Goal: Communication & Community: Participate in discussion

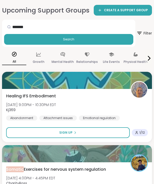
scroll to position [59, 0]
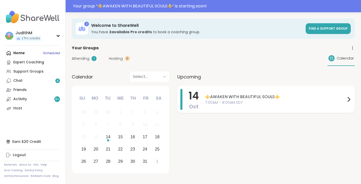
click at [232, 96] on span "⚜️AWAKEN WITH BEAUTIFUL SOULS⚜️" at bounding box center [275, 97] width 140 height 6
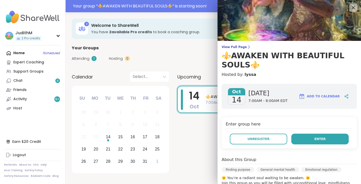
click at [312, 140] on button "Enter" at bounding box center [319, 139] width 57 height 11
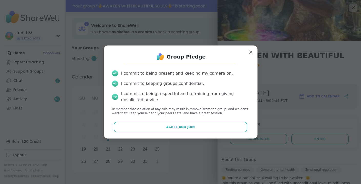
click at [172, 127] on span "Agree and Join" at bounding box center [180, 127] width 29 height 5
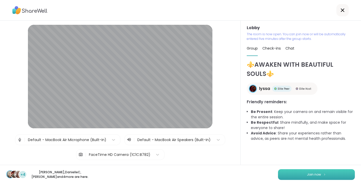
click at [317, 172] on button "Join now" at bounding box center [316, 174] width 77 height 11
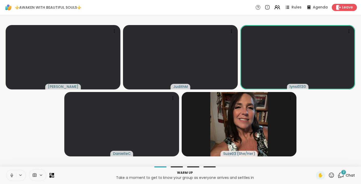
click at [12, 175] on icon at bounding box center [11, 175] width 5 height 5
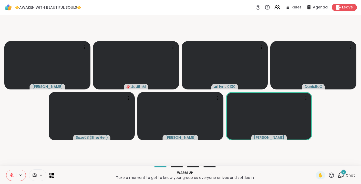
click at [10, 176] on icon at bounding box center [11, 175] width 5 height 5
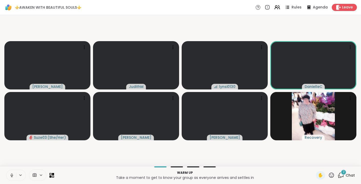
click at [13, 174] on icon at bounding box center [11, 175] width 5 height 5
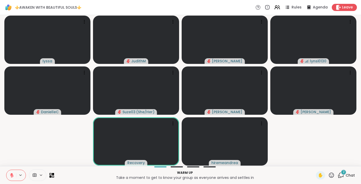
click at [343, 172] on span "2" at bounding box center [343, 172] width 2 height 4
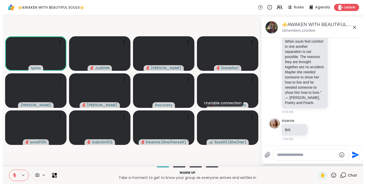
scroll to position [182, 0]
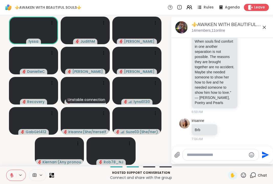
click at [264, 27] on icon at bounding box center [264, 27] width 6 height 6
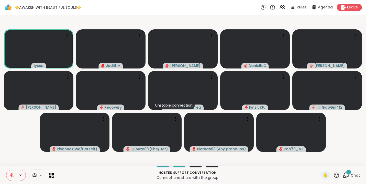
click at [345, 174] on icon at bounding box center [346, 175] width 6 height 6
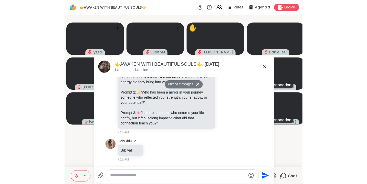
scroll to position [279, 0]
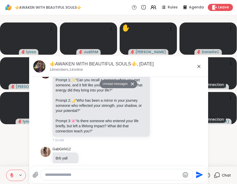
click at [199, 65] on icon at bounding box center [199, 66] width 6 height 6
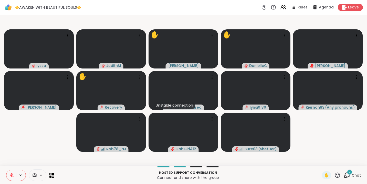
click at [346, 175] on icon at bounding box center [346, 175] width 6 height 6
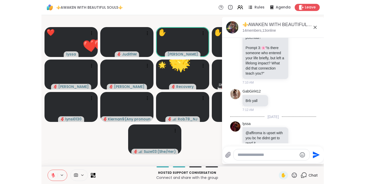
scroll to position [573, 0]
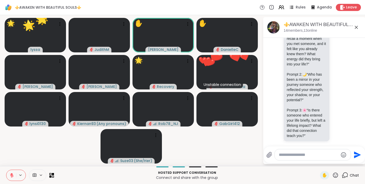
click at [201, 138] on video-player-container "🌟 lyssa 🌟 🌟 🌟 🌟 🌟 🌟 🌟 🌟 🌟 🌟 🌟 🌟 🌟 🌟 🌟 🌟 🌟 🌟 🌟 JudithM ✋ dodi ✋ DanielleC Chuck …" at bounding box center [131, 90] width 257 height 147
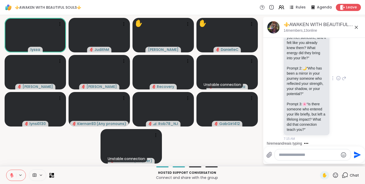
scroll to position [584, 0]
click at [156, 134] on icon at bounding box center [156, 134] width 1 height 1
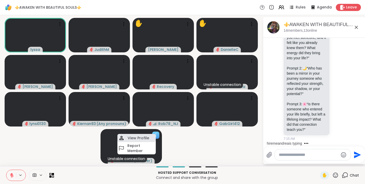
click at [145, 136] on h4 "View Profile" at bounding box center [138, 138] width 21 height 5
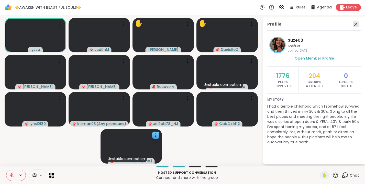
click at [356, 24] on icon at bounding box center [355, 24] width 3 height 3
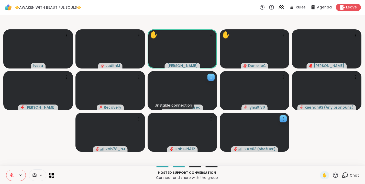
click at [211, 76] on icon at bounding box center [211, 77] width 5 height 5
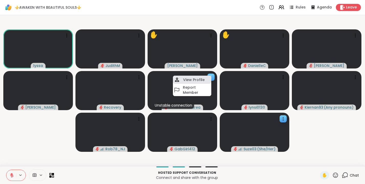
click at [199, 81] on h4 "View Profile" at bounding box center [193, 79] width 21 height 5
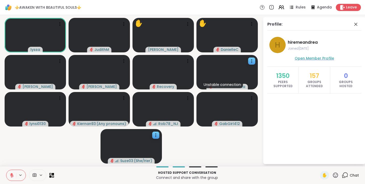
click at [321, 57] on span "Open Member Profile" at bounding box center [314, 58] width 39 height 5
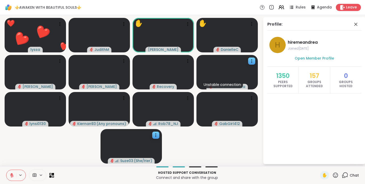
click at [356, 176] on span "Chat" at bounding box center [354, 175] width 9 height 5
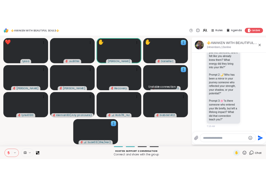
scroll to position [632, 0]
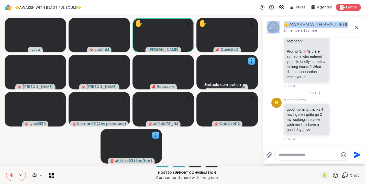
drag, startPoint x: 359, startPoint y: 28, endPoint x: 329, endPoint y: 29, distance: 29.7
click at [329, 29] on div "⚜️AWAKEN WITH BEAUTIFUL SOULS⚜️, Oct 14 14 members, 13 online Today Recovery ww…" at bounding box center [314, 90] width 102 height 147
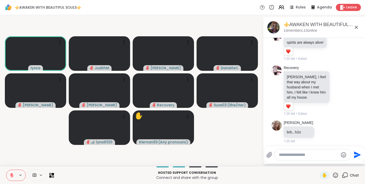
scroll to position [809, 0]
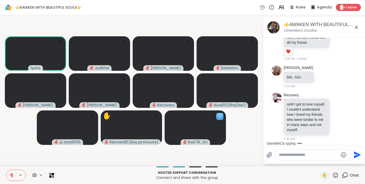
click at [221, 114] on icon at bounding box center [220, 116] width 5 height 5
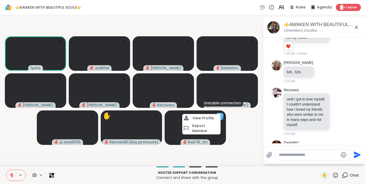
scroll to position [851, 0]
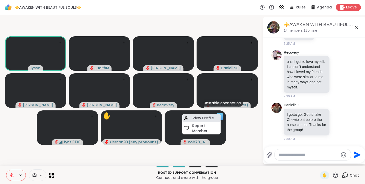
click at [208, 118] on h4 "View Profile" at bounding box center [203, 118] width 21 height 5
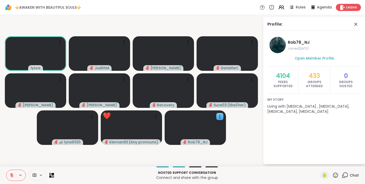
click at [345, 174] on icon at bounding box center [345, 175] width 6 height 6
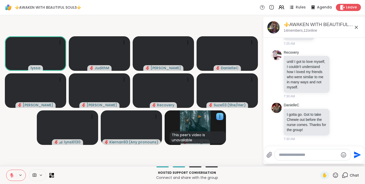
scroll to position [853, 0]
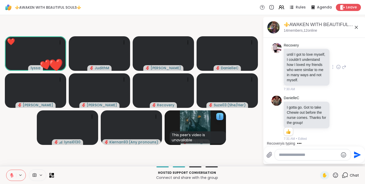
click at [340, 67] on icon at bounding box center [339, 66] width 5 height 5
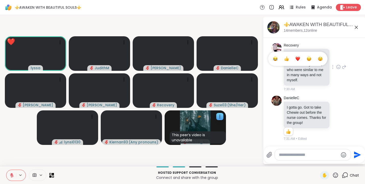
click at [299, 58] on div "Select Reaction: Heart" at bounding box center [298, 59] width 5 height 5
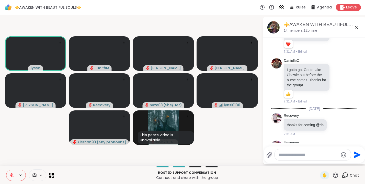
scroll to position [920, 0]
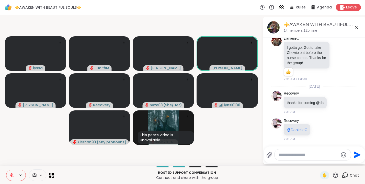
click at [317, 156] on textarea "Type your message" at bounding box center [309, 155] width 60 height 5
type textarea "*******"
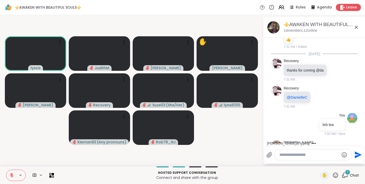
scroll to position [975, 0]
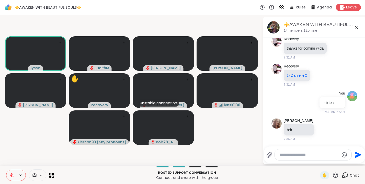
click at [7, 173] on button at bounding box center [11, 175] width 10 height 11
click at [12, 175] on icon at bounding box center [11, 175] width 5 height 5
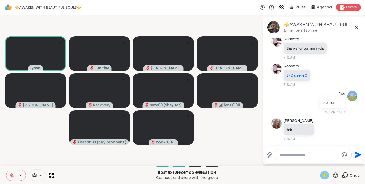
click at [328, 174] on div "✋" at bounding box center [324, 175] width 9 height 8
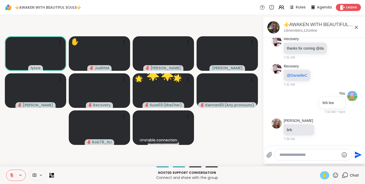
click at [326, 174] on span "✋" at bounding box center [324, 175] width 5 height 6
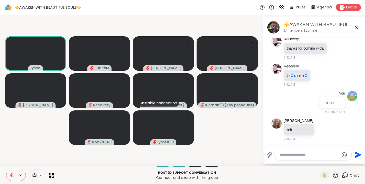
scroll to position [1008, 0]
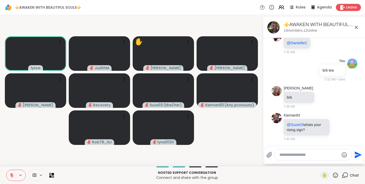
click at [10, 172] on button at bounding box center [11, 175] width 10 height 11
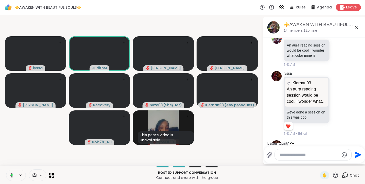
scroll to position [1147, 0]
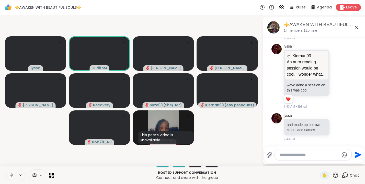
click at [12, 175] on icon at bounding box center [11, 175] width 5 height 5
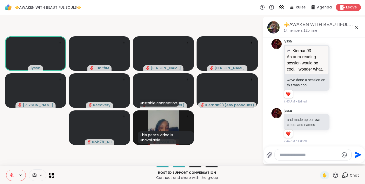
scroll to position [1154, 0]
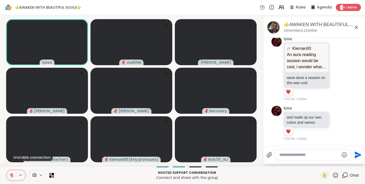
click at [15, 172] on button at bounding box center [11, 175] width 10 height 11
click at [11, 176] on icon at bounding box center [11, 175] width 5 height 5
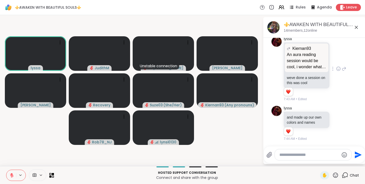
click at [346, 69] on icon at bounding box center [344, 69] width 5 height 6
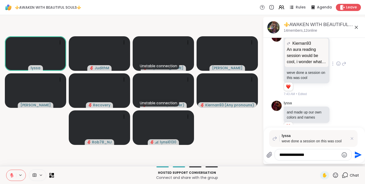
type textarea "**********"
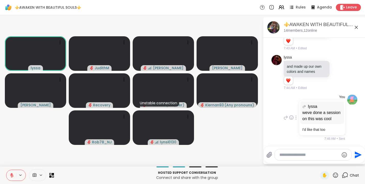
scroll to position [1205, 0]
click at [357, 28] on icon at bounding box center [356, 27] width 3 height 3
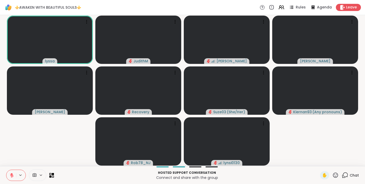
click at [347, 175] on icon at bounding box center [345, 175] width 6 height 6
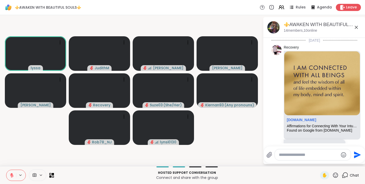
scroll to position [1200, 0]
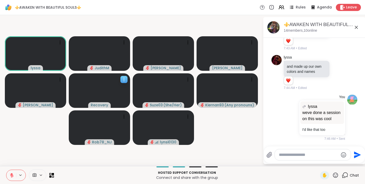
click at [125, 79] on icon at bounding box center [124, 79] width 5 height 5
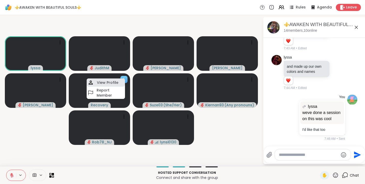
click at [113, 82] on h4 "View Profile" at bounding box center [107, 82] width 21 height 5
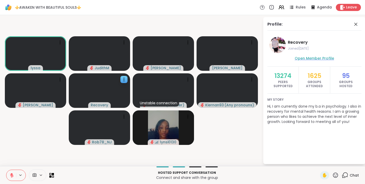
click at [327, 59] on span "Open Member Profile" at bounding box center [314, 58] width 39 height 5
click at [357, 25] on icon at bounding box center [356, 24] width 6 height 6
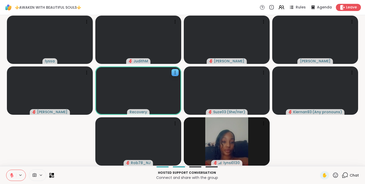
click at [346, 176] on icon at bounding box center [345, 175] width 6 height 6
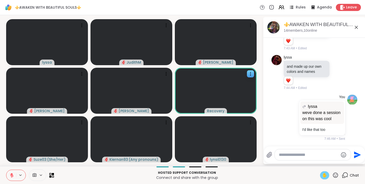
click at [327, 174] on span "✋" at bounding box center [324, 175] width 5 height 6
click at [326, 175] on span "✋" at bounding box center [324, 175] width 5 height 6
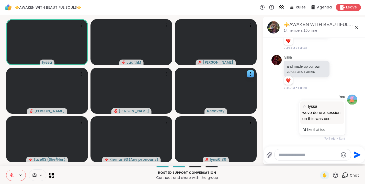
click at [337, 175] on icon at bounding box center [336, 175] width 6 height 6
click at [323, 162] on span "❤️" at bounding box center [320, 162] width 5 height 6
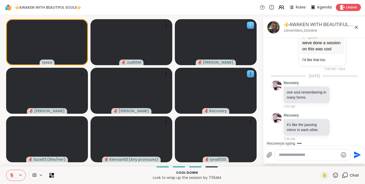
scroll to position [1297, 0]
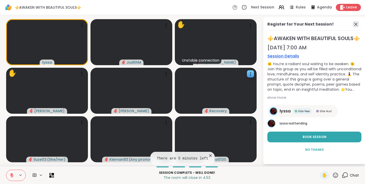
click at [356, 23] on icon at bounding box center [356, 24] width 6 height 6
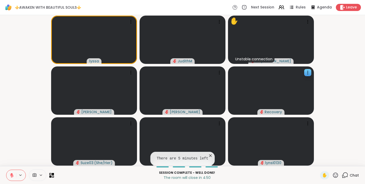
click at [335, 176] on icon at bounding box center [336, 175] width 6 height 6
click at [347, 135] on video-player-container "lyssa JudithM ✋ Unstable connection dodi Chuck Donald Recovery Suze03 ( She/Her…" at bounding box center [182, 90] width 359 height 147
click at [347, 174] on icon at bounding box center [345, 175] width 6 height 6
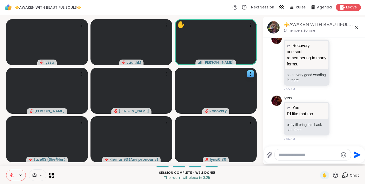
scroll to position [1476, 0]
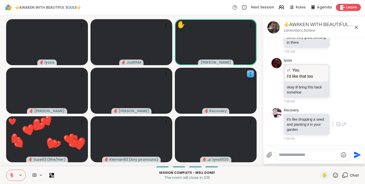
click at [340, 125] on icon at bounding box center [339, 125] width 2 height 1
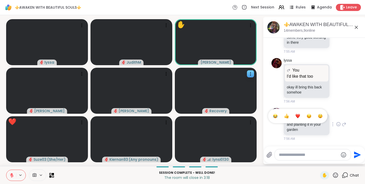
click at [299, 117] on div "Select Reaction: Heart" at bounding box center [298, 116] width 5 height 5
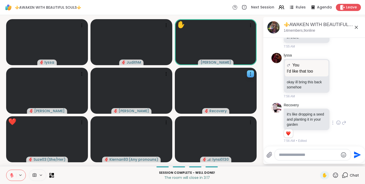
scroll to position [1483, 0]
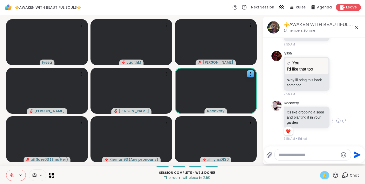
click at [325, 174] on span "✋" at bounding box center [324, 175] width 5 height 6
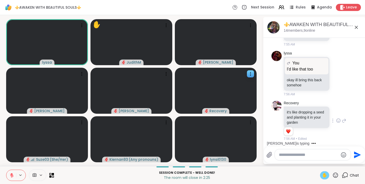
click at [10, 175] on icon at bounding box center [12, 176] width 4 height 4
click at [327, 177] on span "✋" at bounding box center [324, 175] width 5 height 6
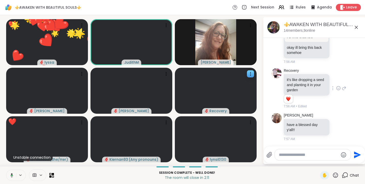
scroll to position [1523, 0]
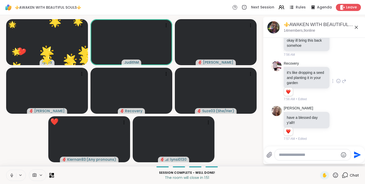
click at [11, 175] on icon at bounding box center [11, 175] width 5 height 5
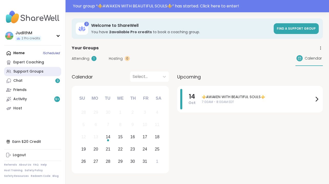
click at [30, 74] on div "Support Groups" at bounding box center [28, 71] width 30 height 5
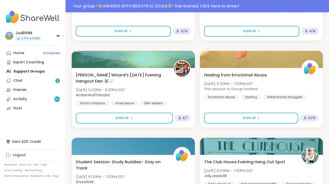
scroll to position [1497, 0]
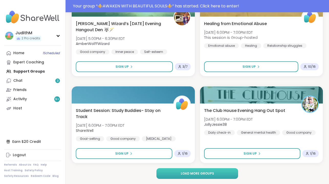
click at [186, 174] on span "Load more groups" at bounding box center [197, 173] width 33 height 5
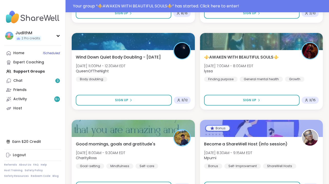
scroll to position [2335, 0]
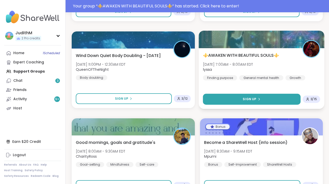
click at [239, 96] on button "Sign Up" at bounding box center [252, 99] width 98 height 11
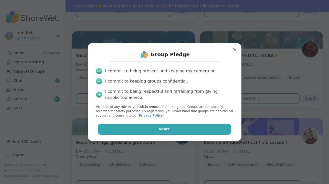
click at [171, 134] on button "Agree" at bounding box center [164, 129] width 133 height 11
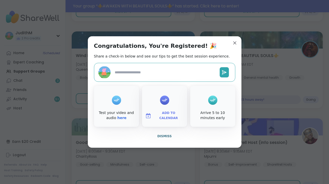
type textarea "*"
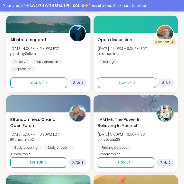
scroll to position [1188, 0]
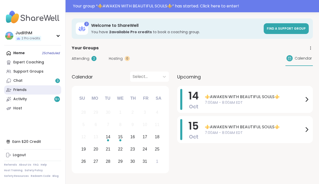
click at [27, 90] on link "Friends" at bounding box center [32, 89] width 57 height 9
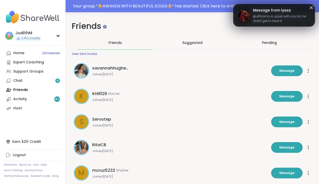
click at [207, 45] on div "Pending" at bounding box center [269, 42] width 15 height 5
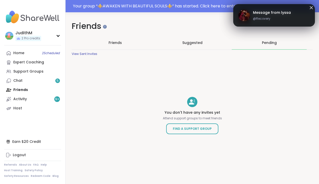
click at [123, 47] on div "Friends" at bounding box center [115, 42] width 75 height 13
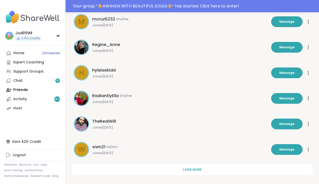
scroll to position [157, 0]
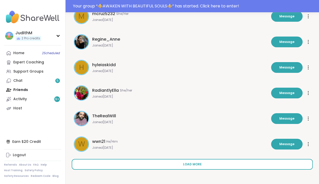
click at [195, 164] on span "Load more" at bounding box center [192, 164] width 19 height 5
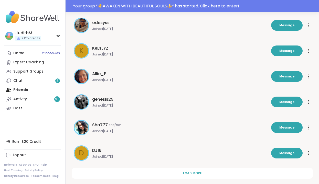
scroll to position [413, 0]
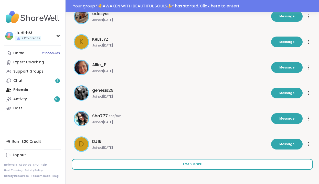
click at [193, 166] on span "Load more" at bounding box center [192, 164] width 19 height 5
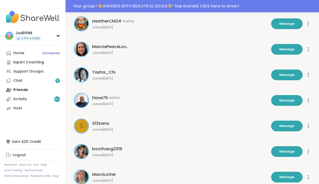
scroll to position [669, 0]
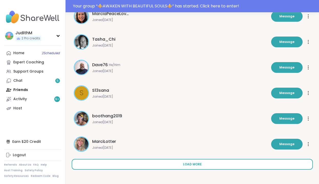
click at [184, 167] on button "Load more" at bounding box center [192, 164] width 241 height 11
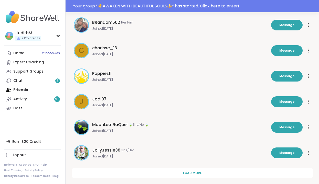
scroll to position [925, 0]
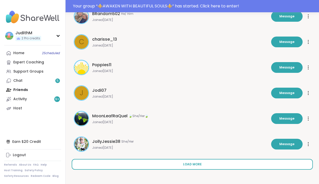
click at [182, 167] on button "Load more" at bounding box center [192, 164] width 241 height 11
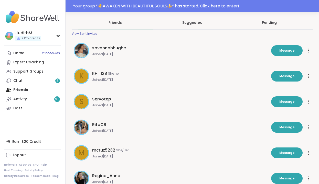
scroll to position [0, 0]
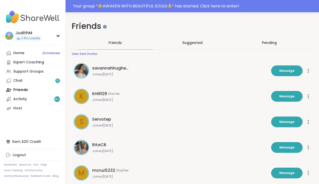
click at [193, 44] on span "Suggested" at bounding box center [192, 42] width 20 height 5
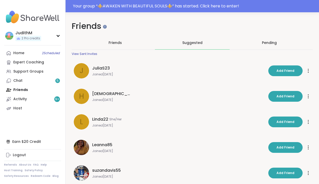
click at [207, 44] on div "Pending" at bounding box center [269, 42] width 15 height 5
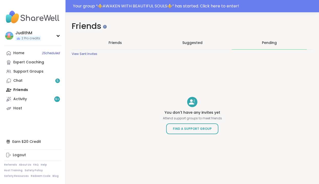
click at [207, 41] on div "Pending" at bounding box center [269, 42] width 15 height 5
click at [118, 45] on span "Friends" at bounding box center [115, 42] width 13 height 5
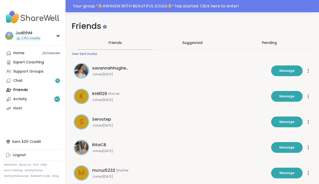
click at [84, 54] on div "View Sent Invites" at bounding box center [85, 54] width 26 height 4
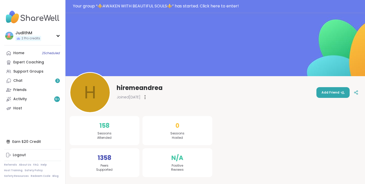
scroll to position [12, 0]
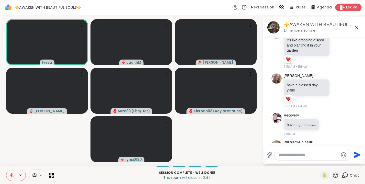
scroll to position [1577, 0]
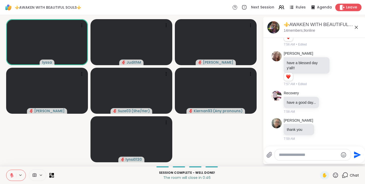
click at [346, 8] on div "Leave" at bounding box center [349, 7] width 26 height 7
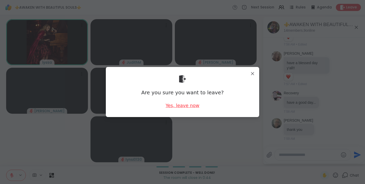
click at [179, 107] on div "Yes, leave now" at bounding box center [183, 105] width 34 height 6
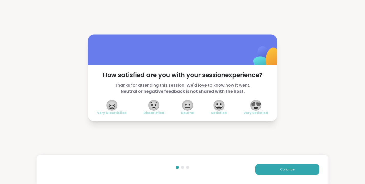
click at [257, 105] on span "😍" at bounding box center [256, 105] width 13 height 9
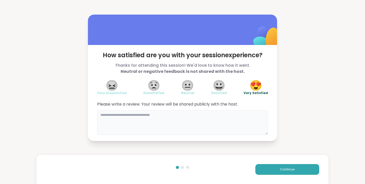
click at [141, 121] on textarea at bounding box center [182, 123] width 171 height 25
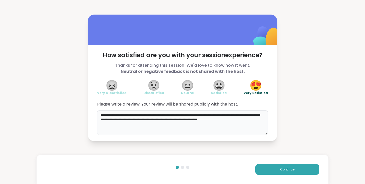
click at [218, 115] on textarea "**********" at bounding box center [182, 123] width 171 height 25
type textarea "**********"
click at [286, 169] on span "Continue" at bounding box center [287, 169] width 14 height 5
